Goal: Book appointment/travel/reservation

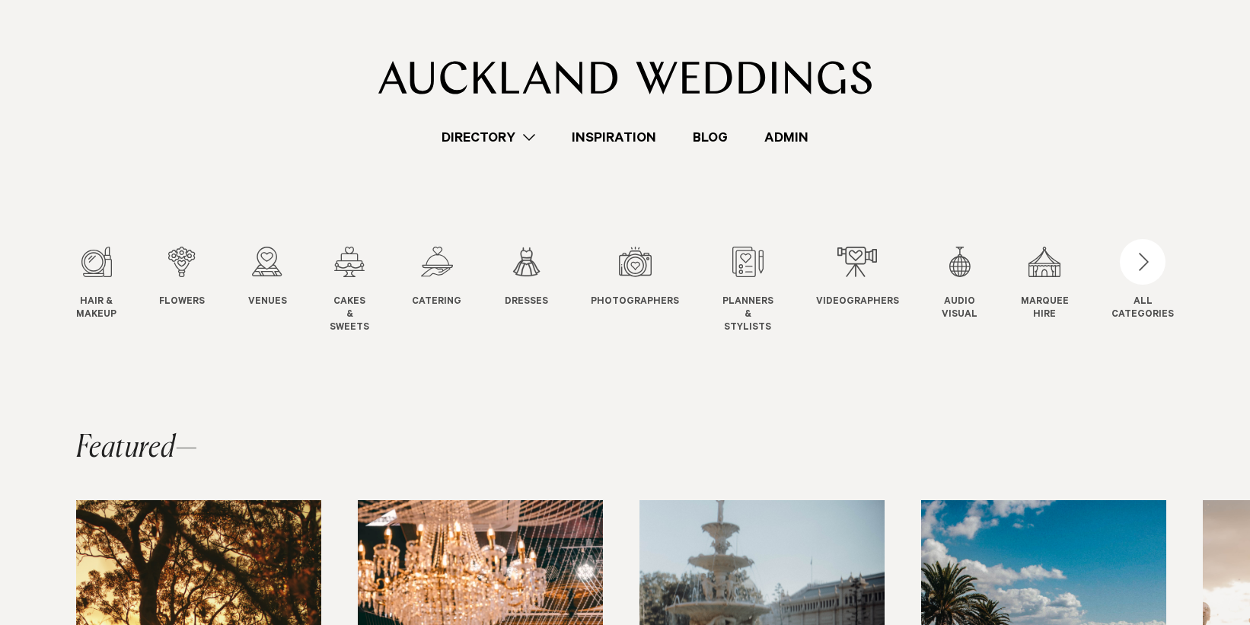
click at [290, 267] on swiper-slide "Venues Venues" at bounding box center [282, 291] width 69 height 88
click at [262, 255] on div "3 / 12" at bounding box center [267, 262] width 39 height 30
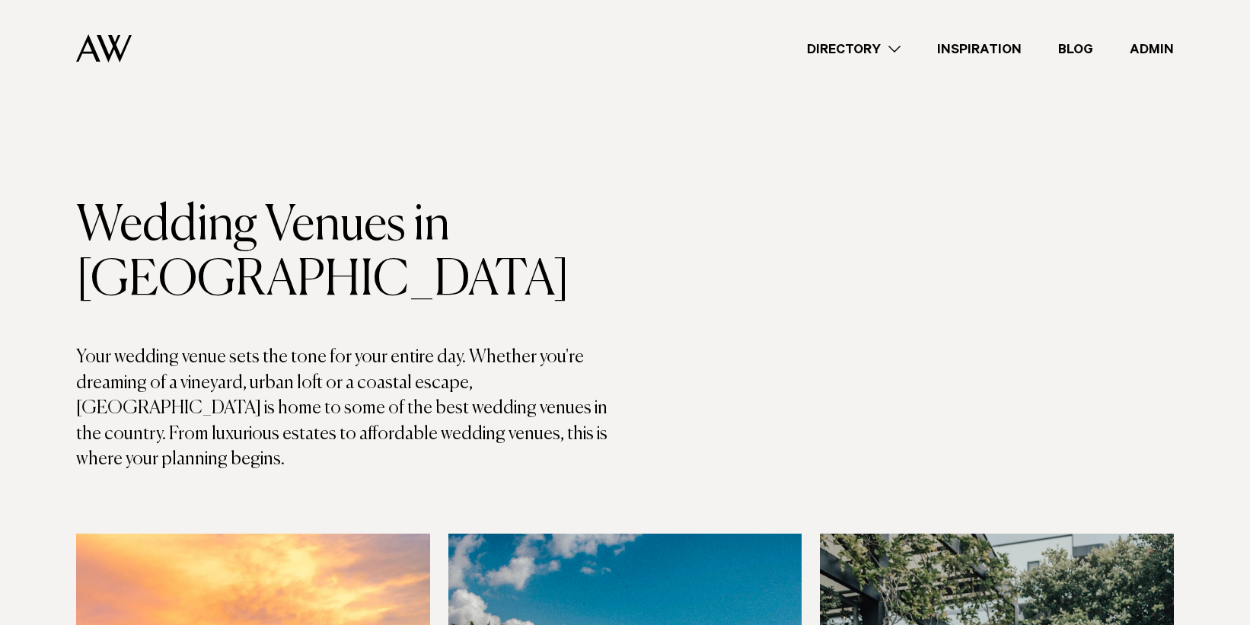
scroll to position [6148, 0]
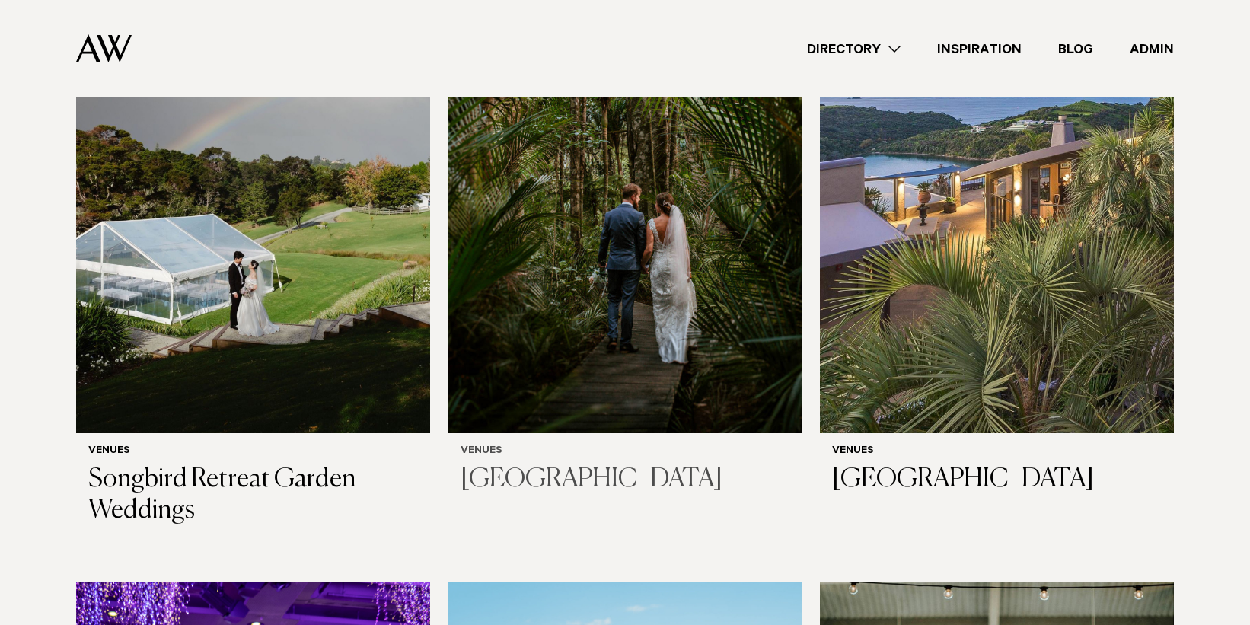
click at [578, 226] on img at bounding box center [625, 196] width 354 height 474
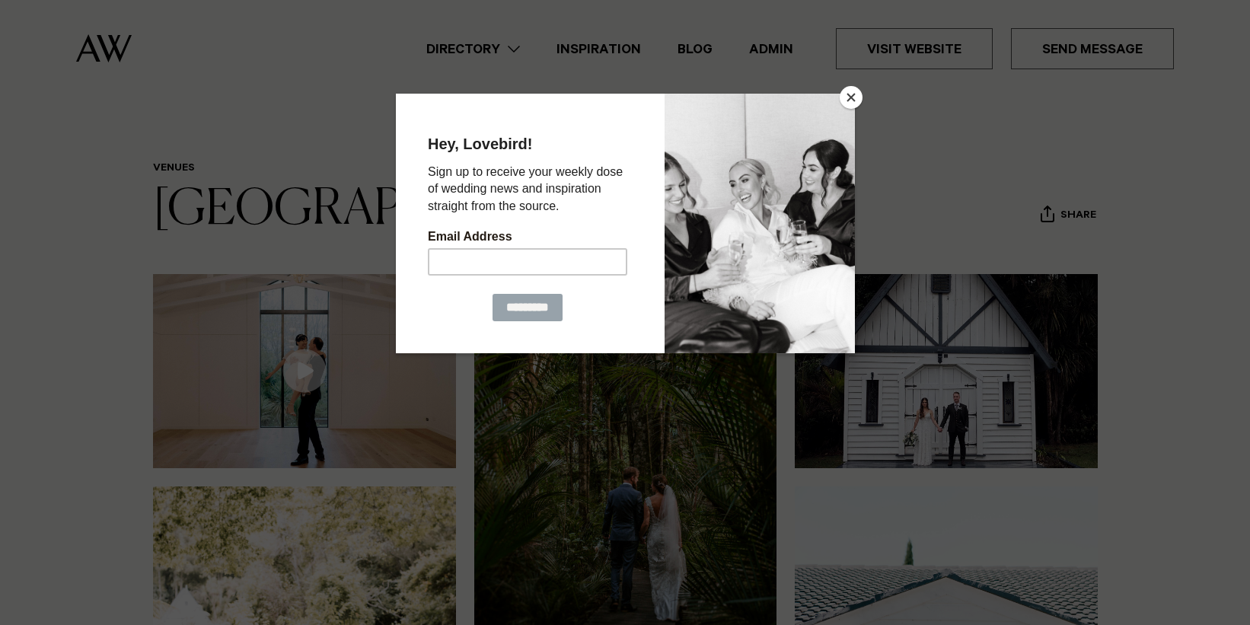
click at [859, 110] on div at bounding box center [625, 312] width 1250 height 625
click at [849, 92] on button "Close" at bounding box center [851, 97] width 23 height 23
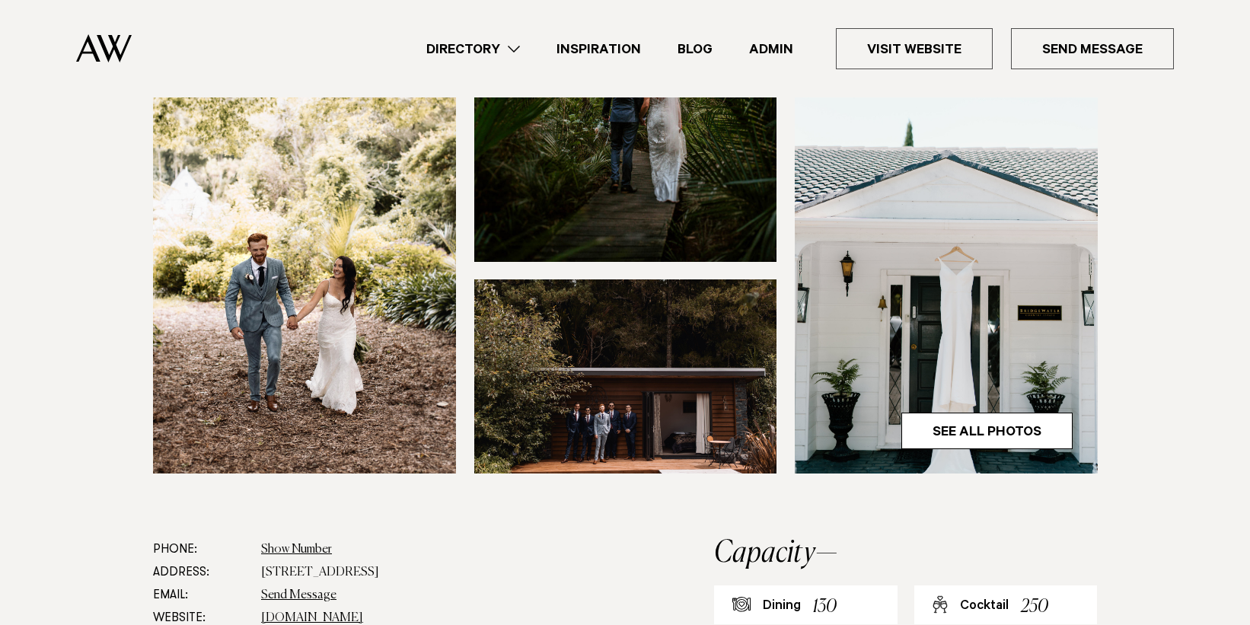
scroll to position [422, 0]
